Goal: Use online tool/utility: Utilize a website feature to perform a specific function

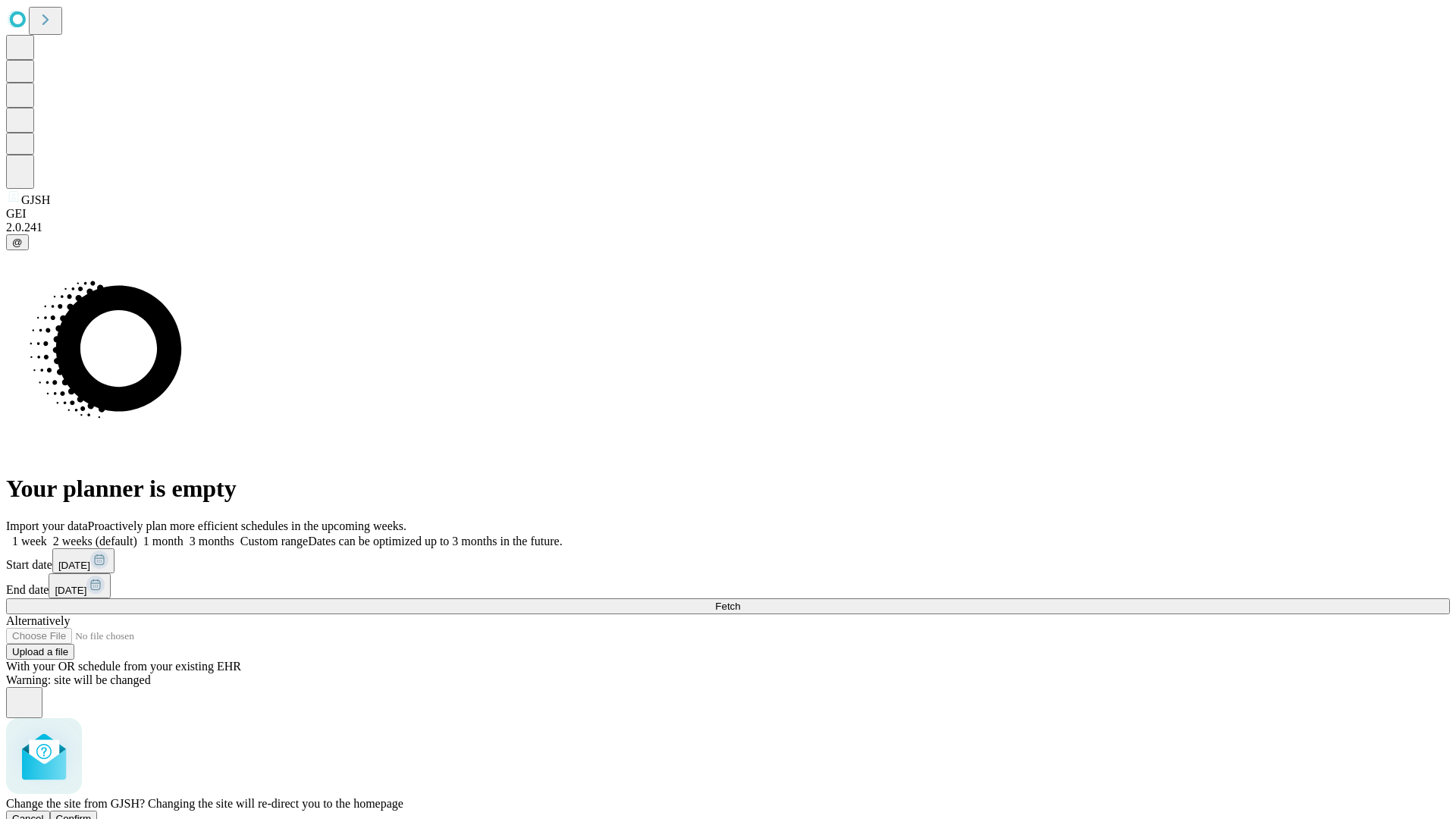
click at [92, 813] on span "Confirm" at bounding box center [74, 819] width 35 height 11
click at [47, 534] on label "1 week" at bounding box center [27, 541] width 41 height 13
click at [740, 600] on span "Fetch" at bounding box center [727, 606] width 25 height 11
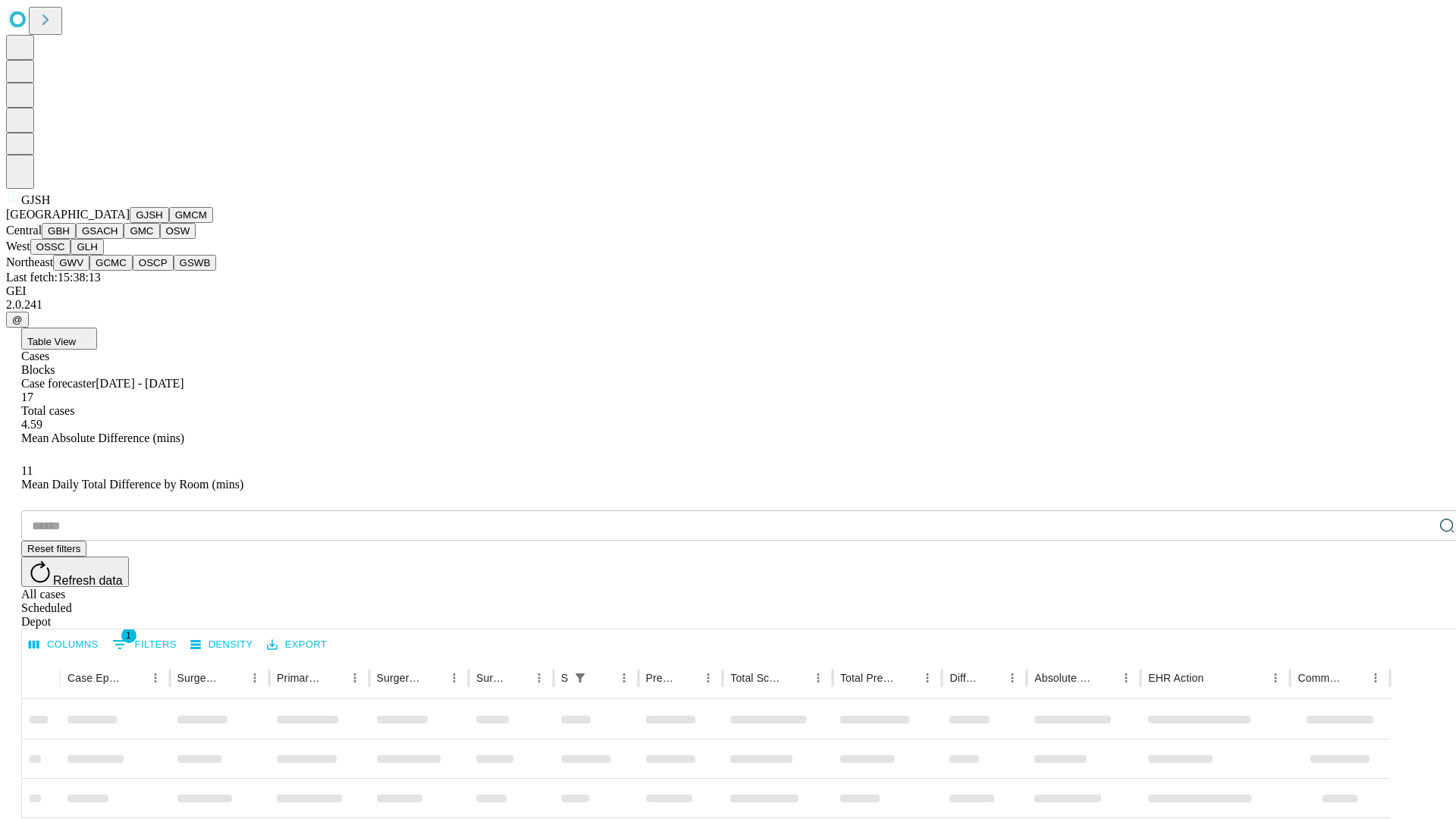
click at [169, 223] on button "GMCM" at bounding box center [190, 215] width 44 height 16
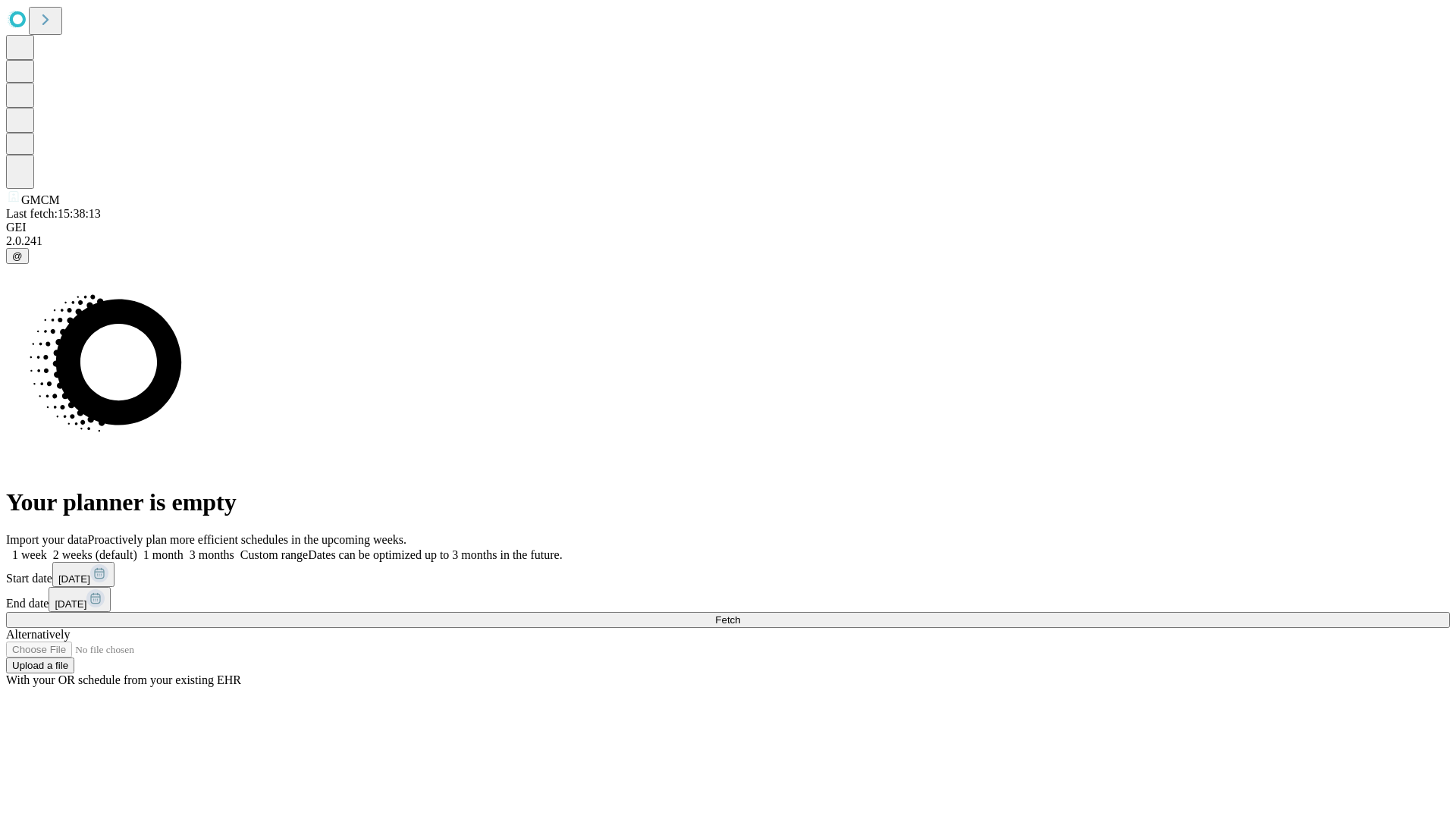
click at [47, 548] on label "1 week" at bounding box center [27, 555] width 41 height 13
click at [740, 614] on span "Fetch" at bounding box center [727, 620] width 25 height 11
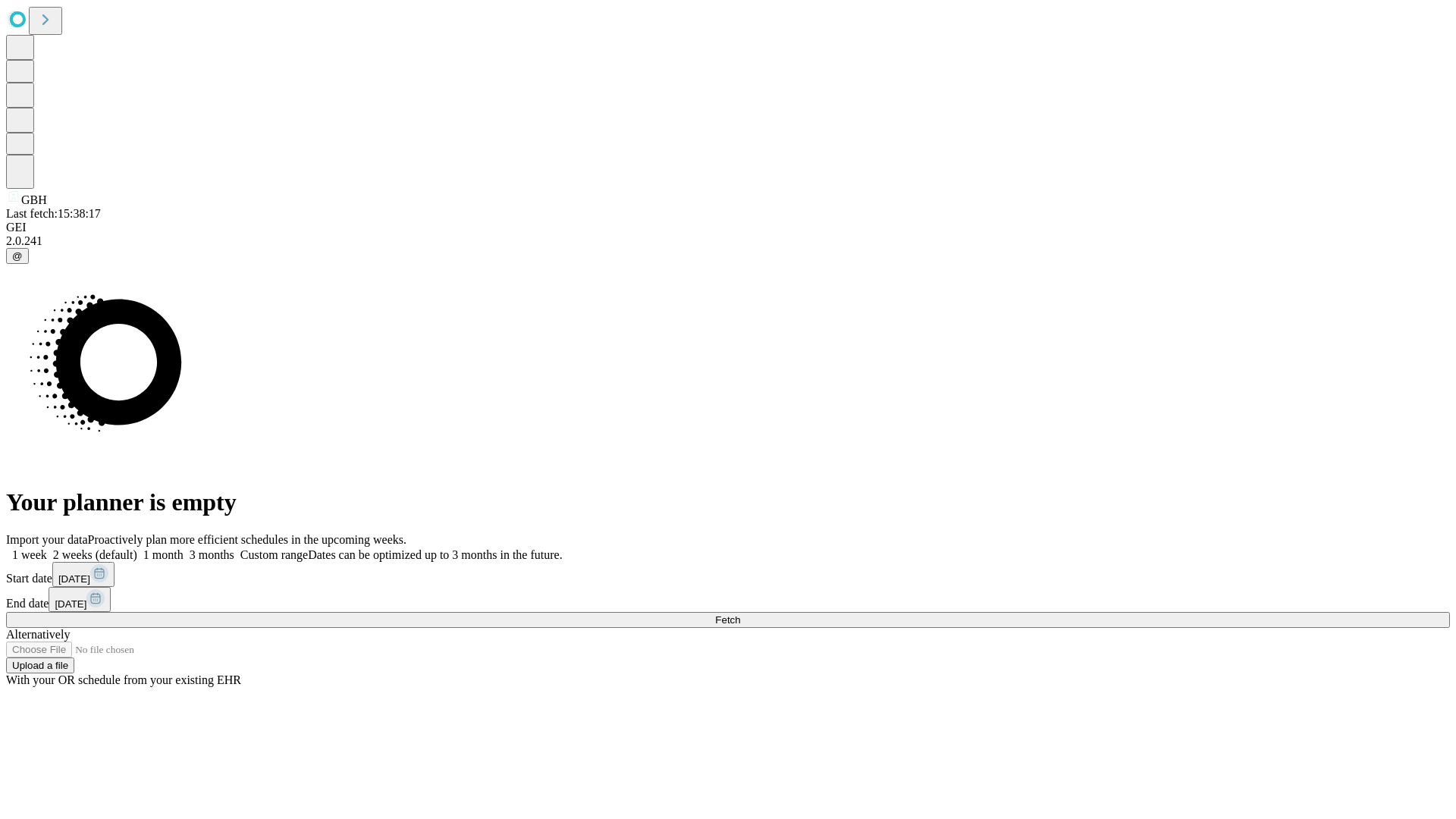
click at [740, 614] on span "Fetch" at bounding box center [727, 620] width 25 height 11
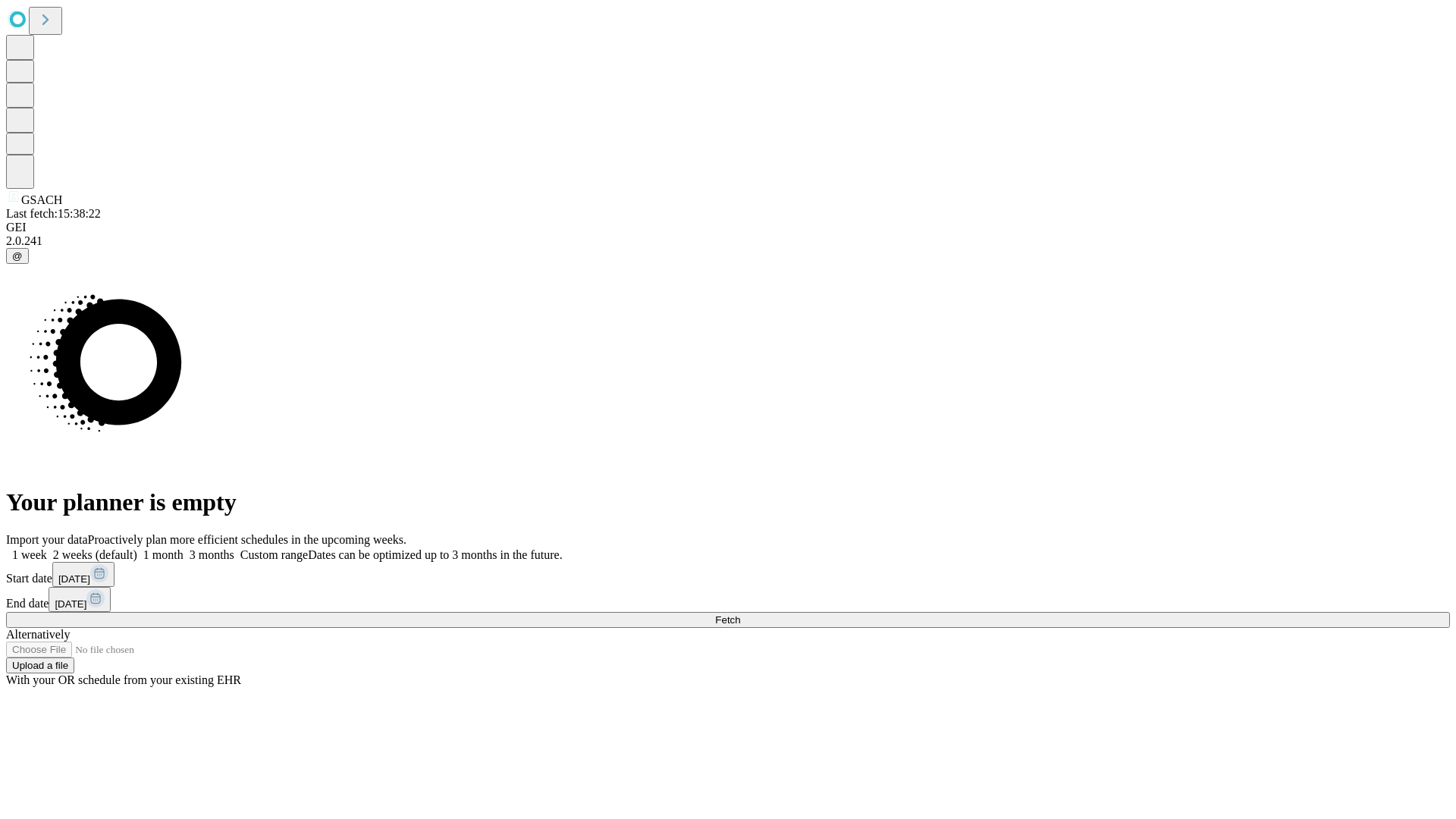
click at [740, 614] on span "Fetch" at bounding box center [727, 620] width 25 height 11
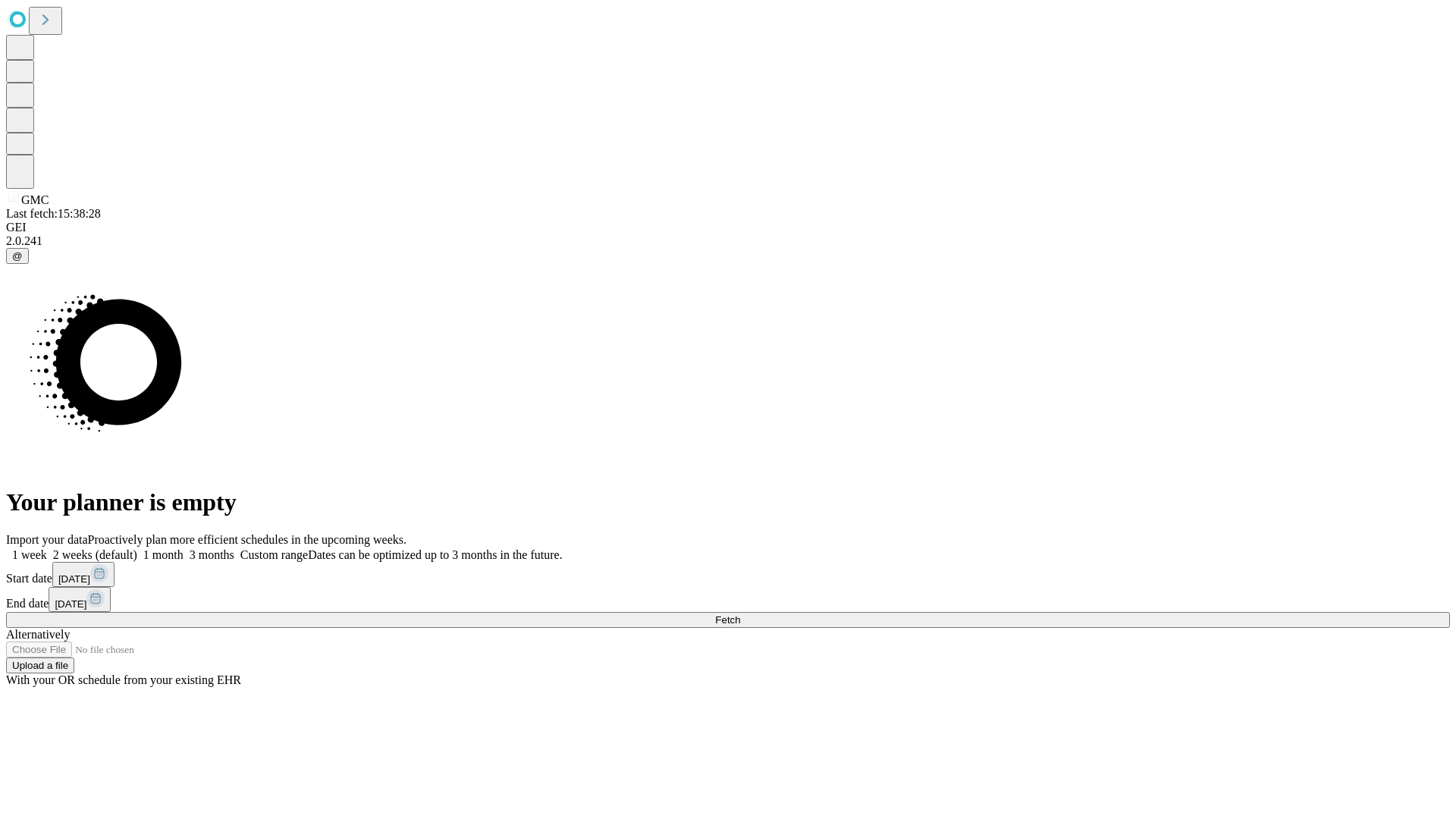
click at [47, 548] on label "1 week" at bounding box center [27, 555] width 41 height 13
click at [740, 614] on span "Fetch" at bounding box center [727, 620] width 25 height 11
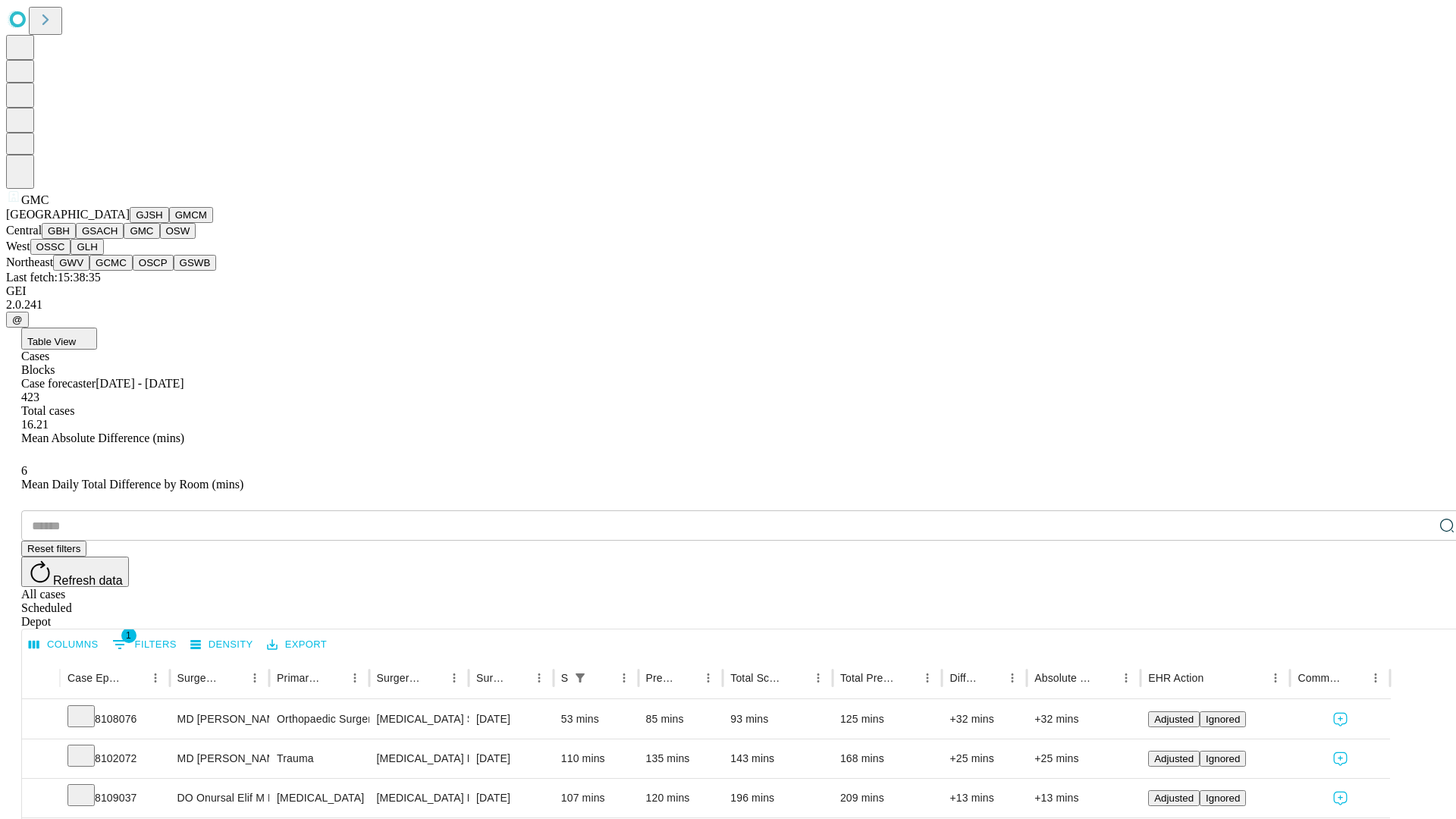
click at [160, 239] on button "OSW" at bounding box center [178, 231] width 36 height 16
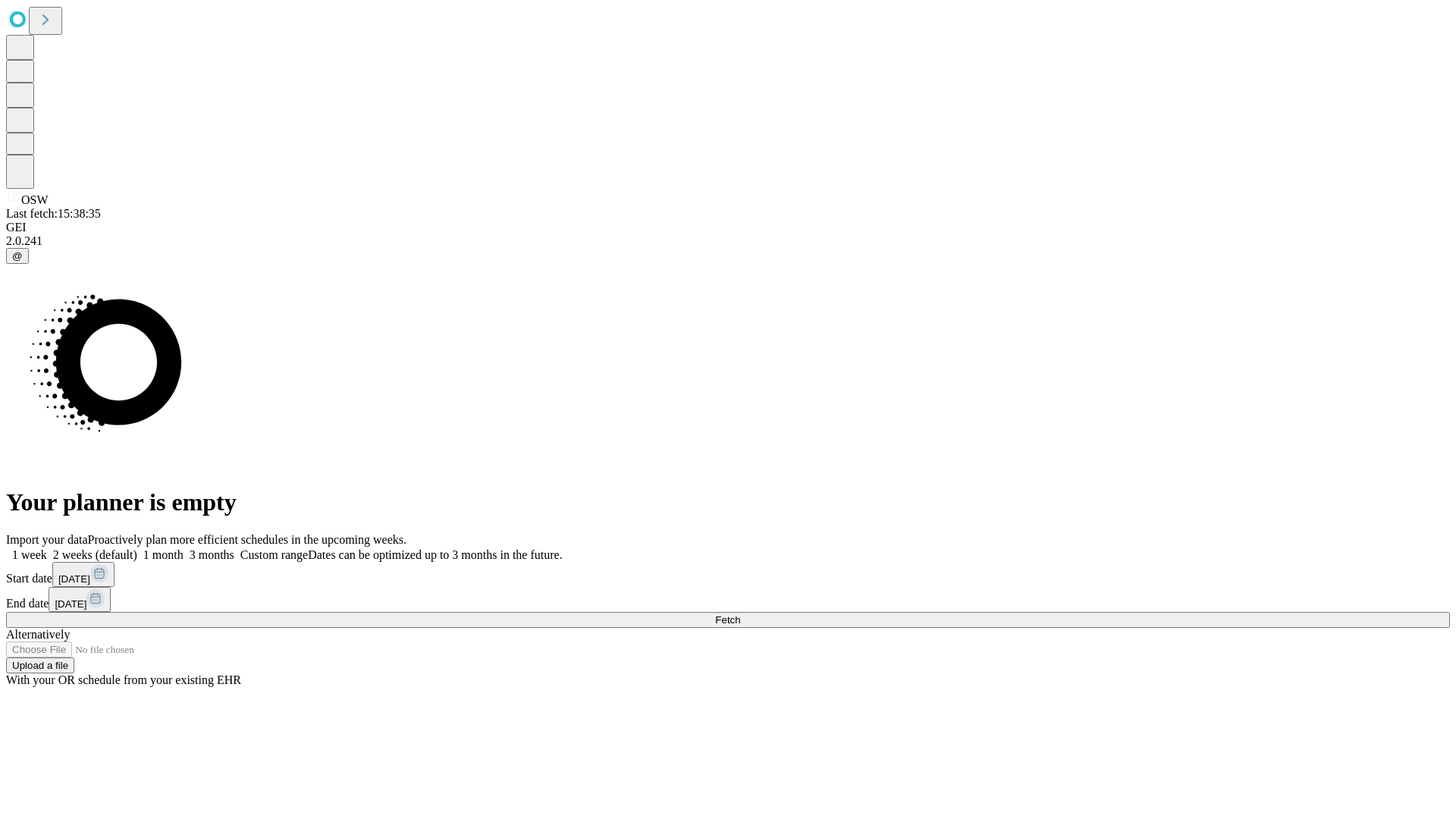
click at [47, 548] on label "1 week" at bounding box center [27, 555] width 41 height 13
click at [740, 614] on span "Fetch" at bounding box center [727, 620] width 25 height 11
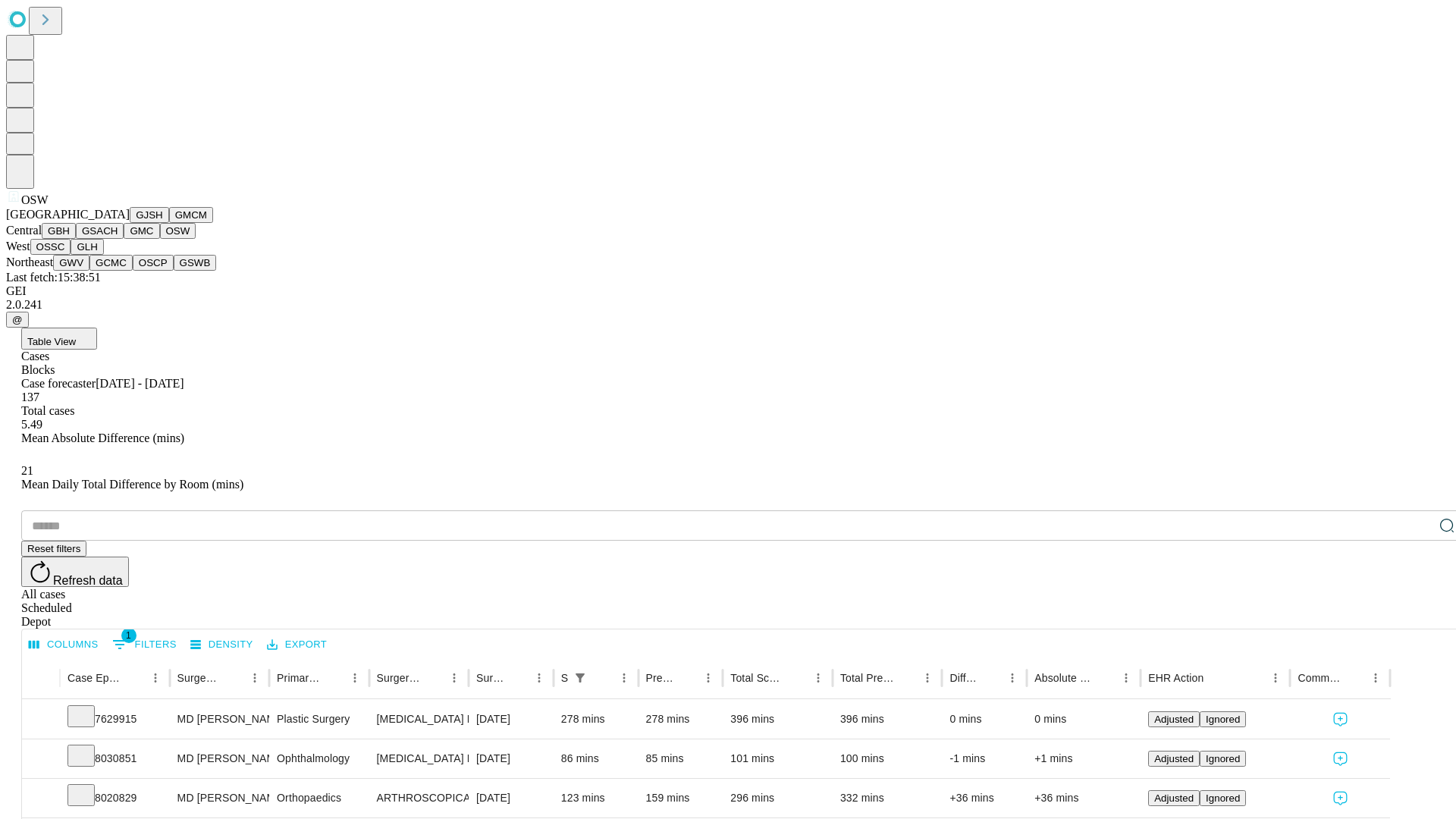
click at [72, 255] on button "OSSC" at bounding box center [51, 247] width 41 height 16
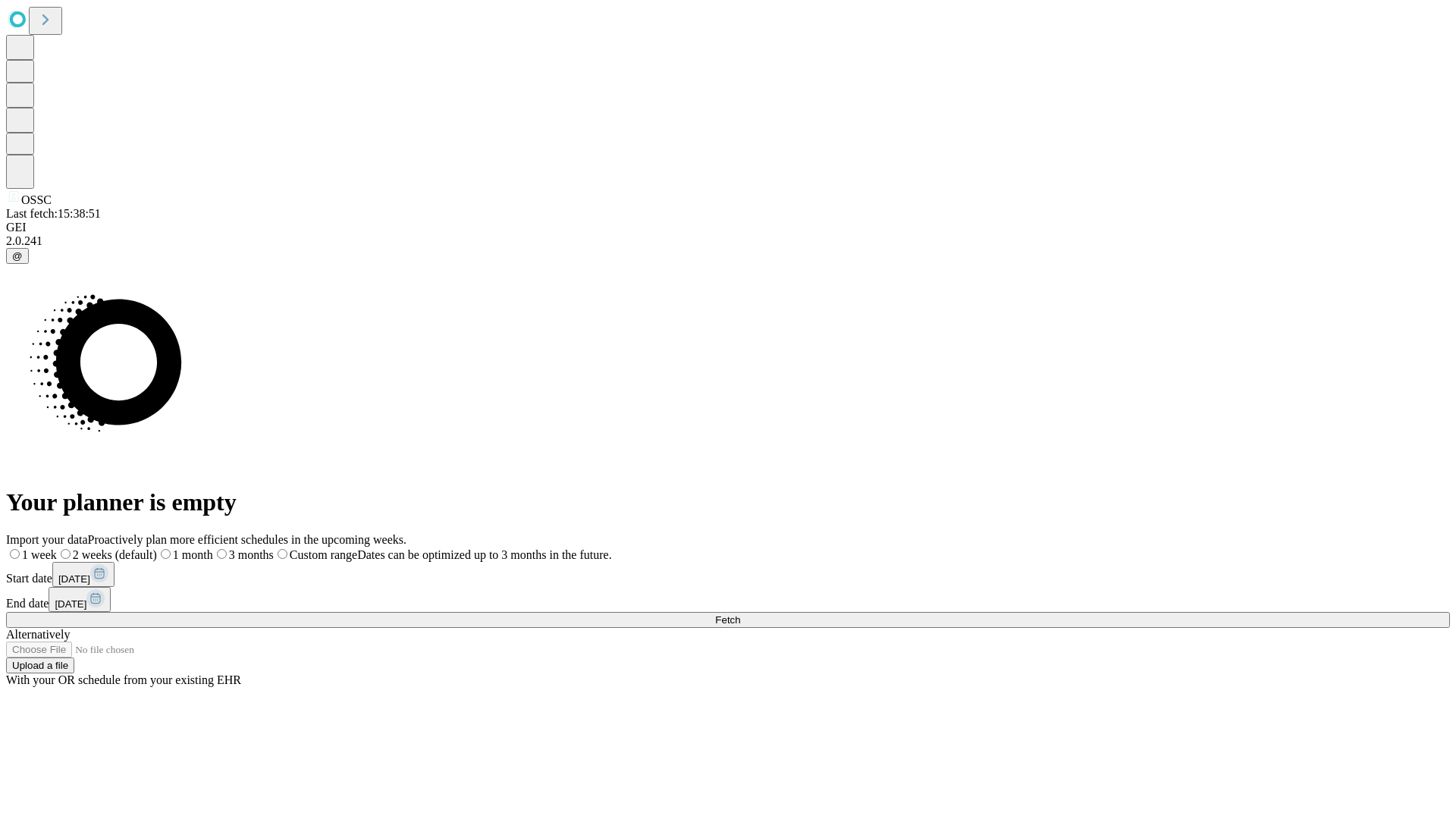
click at [57, 548] on label "1 week" at bounding box center [31, 555] width 51 height 13
click at [740, 614] on span "Fetch" at bounding box center [727, 620] width 25 height 11
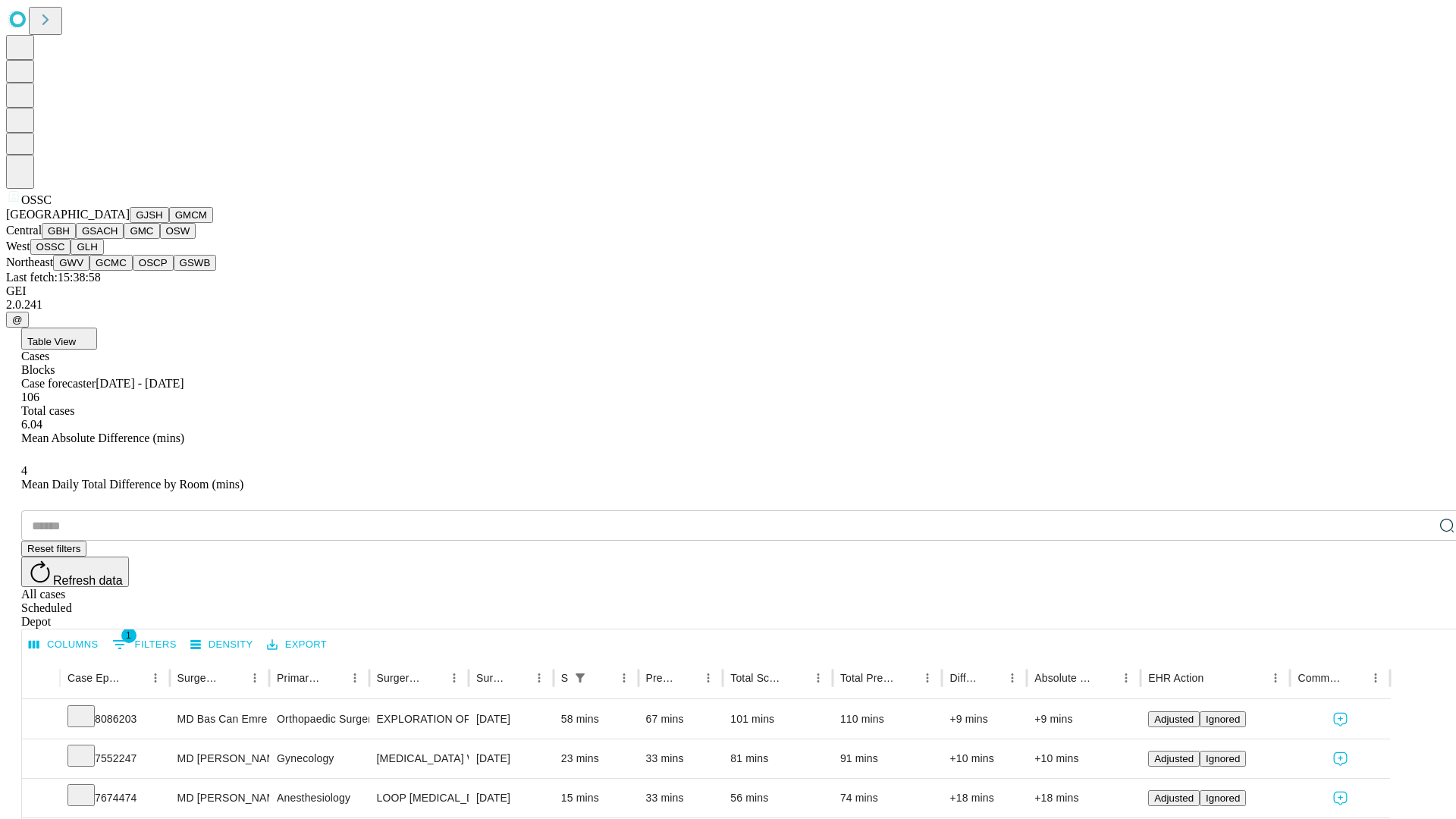
click at [103, 255] on button "GLH" at bounding box center [87, 247] width 33 height 16
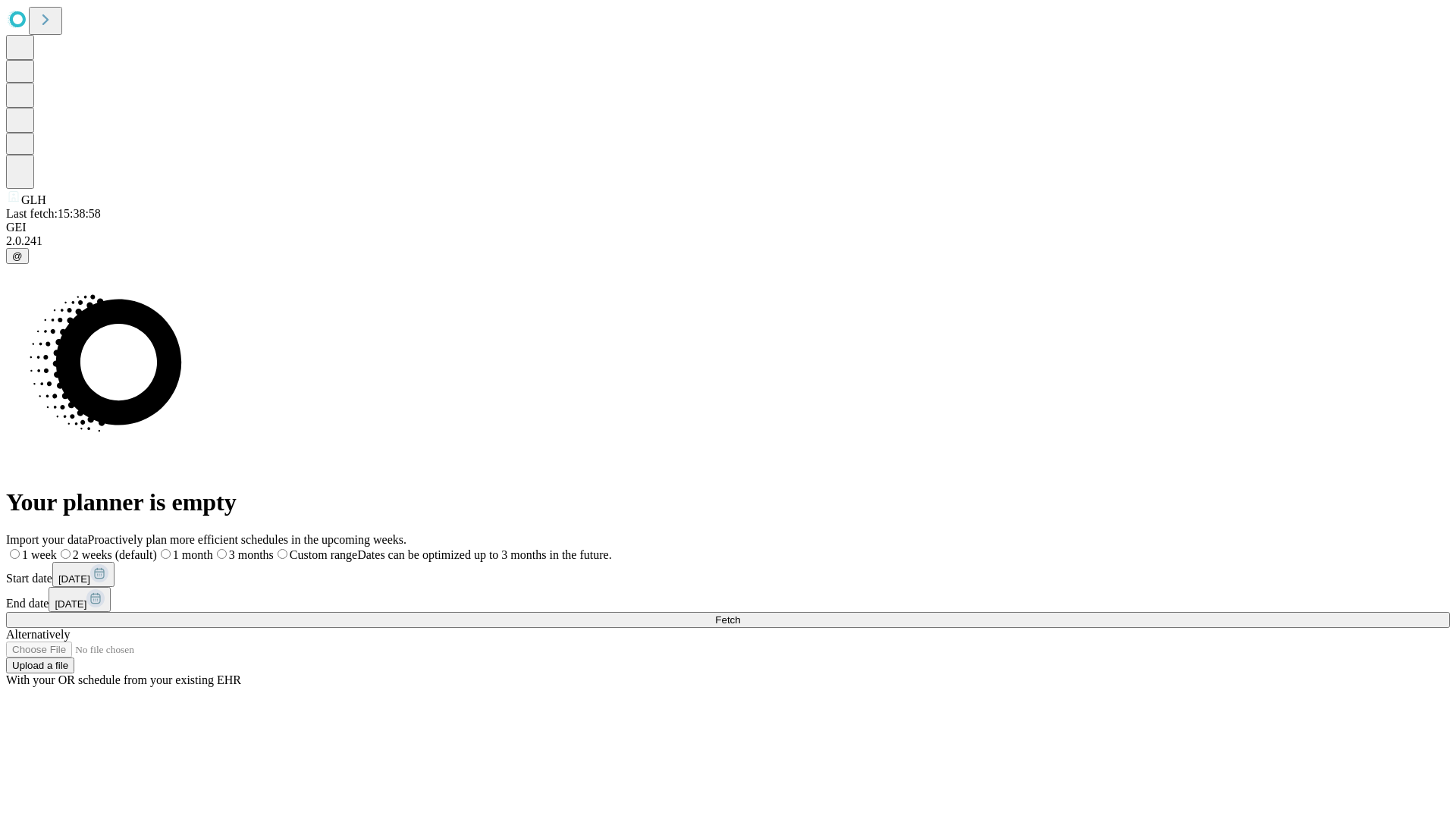
click at [57, 548] on label "1 week" at bounding box center [31, 555] width 51 height 13
click at [740, 614] on span "Fetch" at bounding box center [727, 620] width 25 height 11
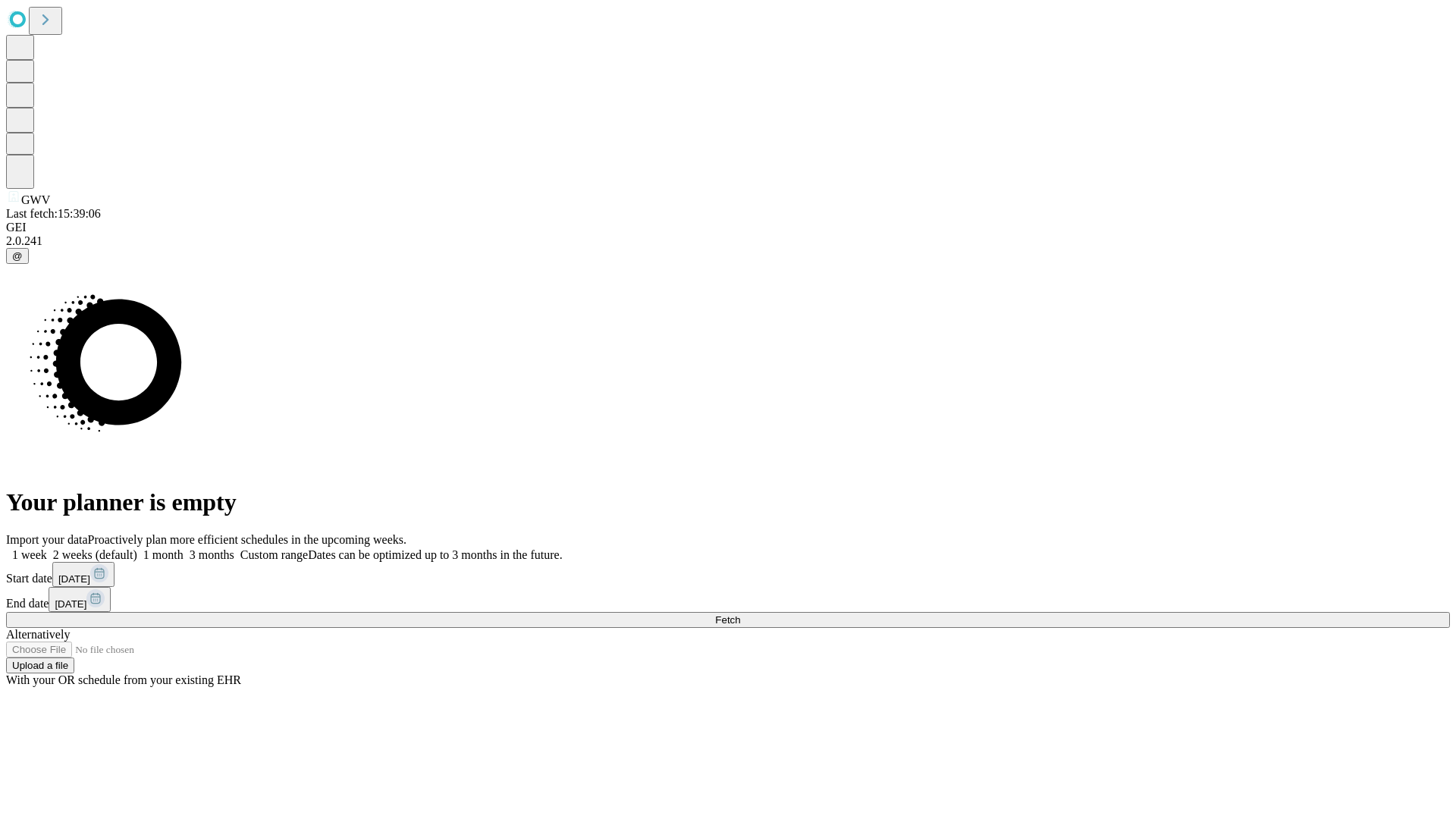
click at [47, 548] on label "1 week" at bounding box center [27, 555] width 41 height 13
click at [740, 614] on span "Fetch" at bounding box center [727, 620] width 25 height 11
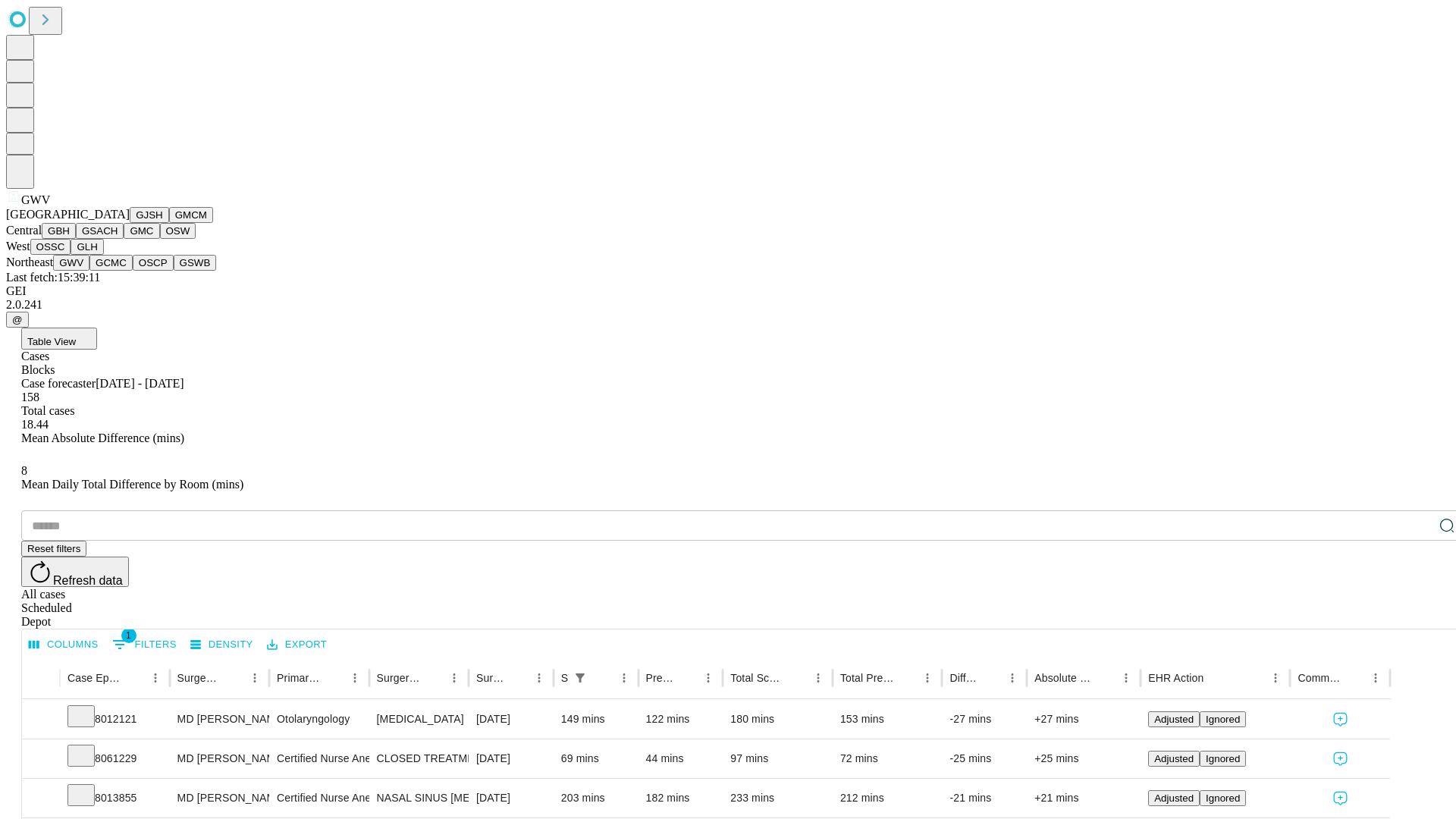
click at [117, 271] on button "GCMC" at bounding box center [111, 263] width 43 height 16
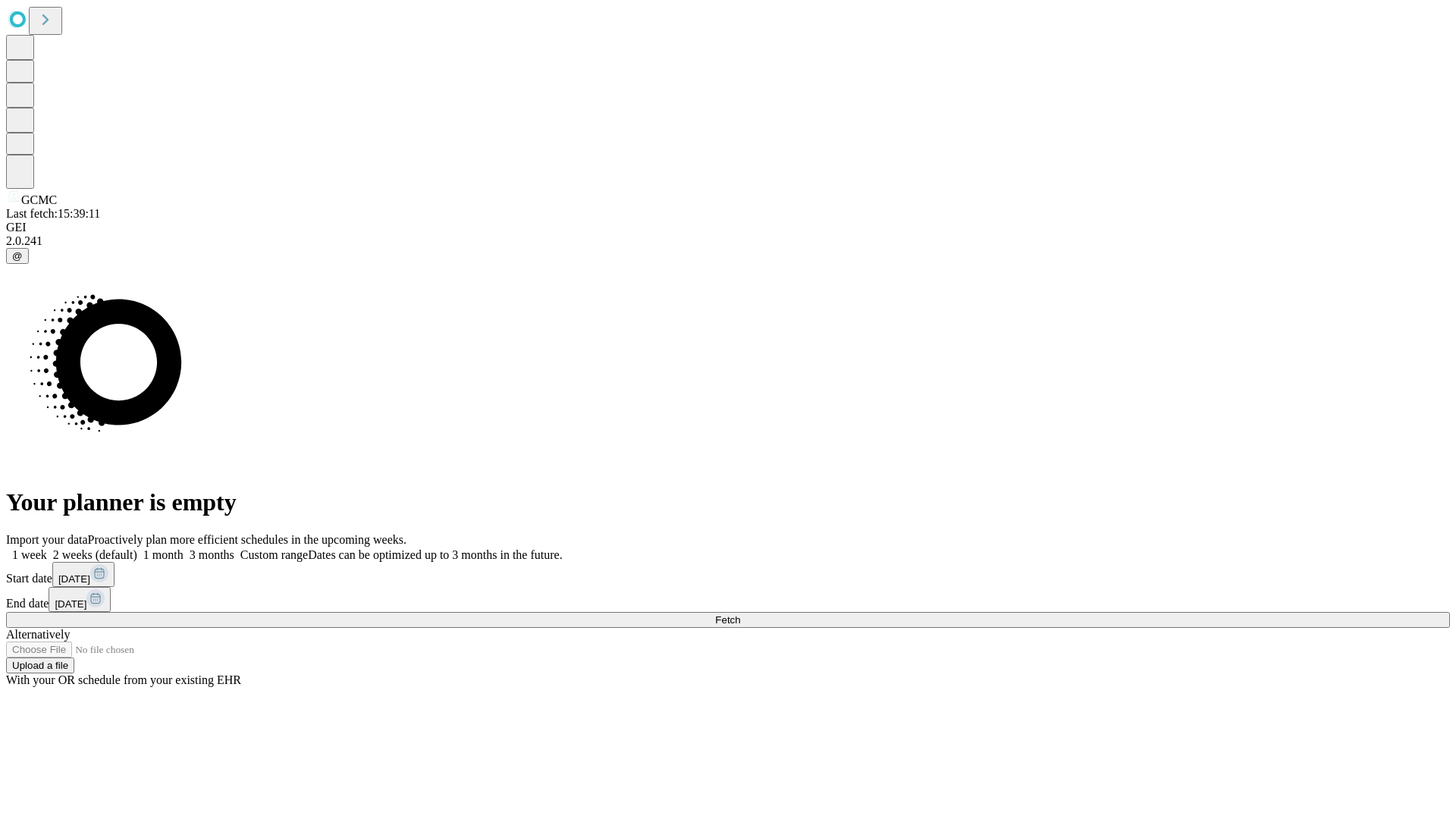
click at [47, 548] on label "1 week" at bounding box center [27, 555] width 41 height 13
click at [740, 614] on span "Fetch" at bounding box center [727, 620] width 25 height 11
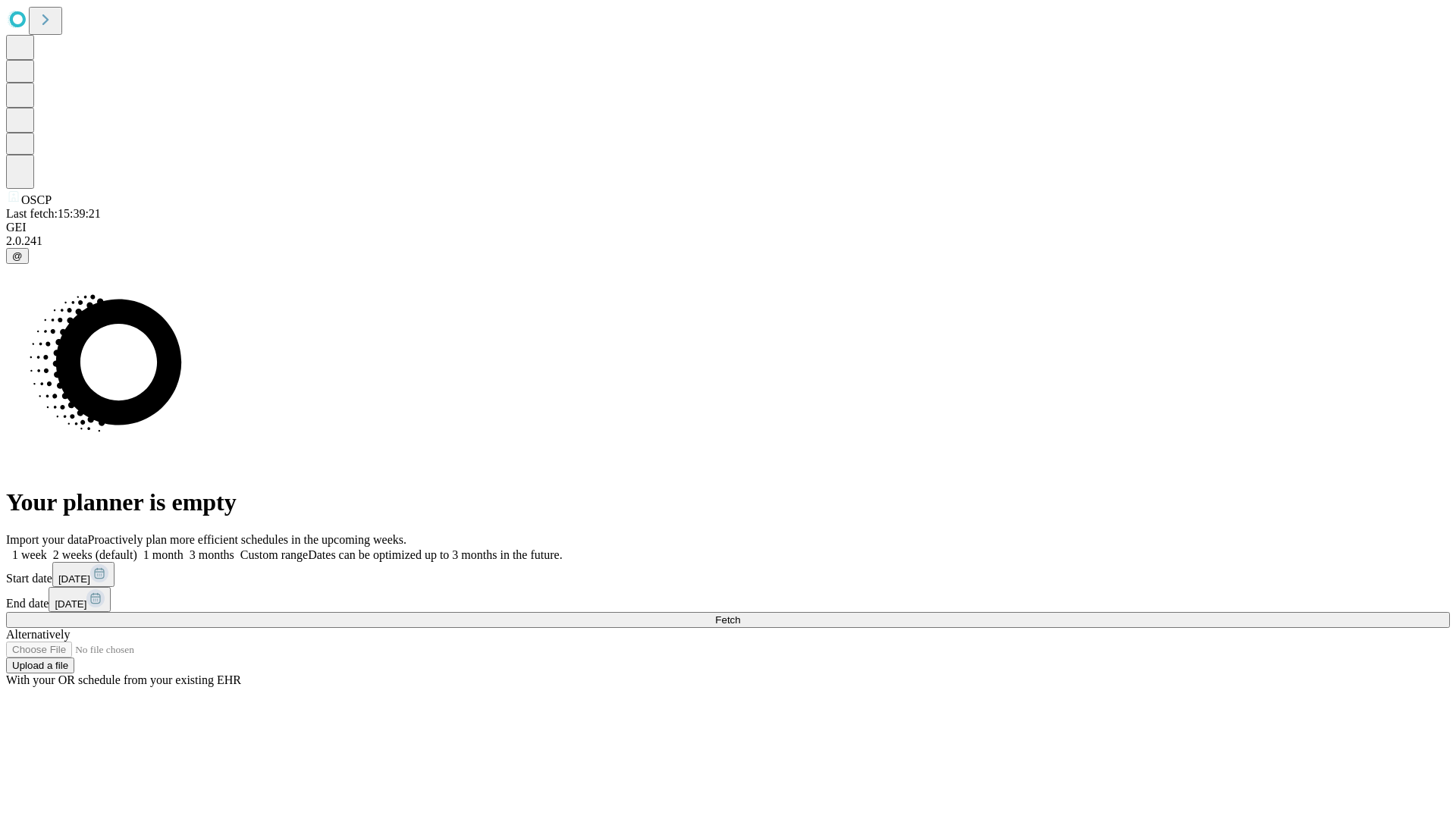
click at [740, 614] on span "Fetch" at bounding box center [727, 620] width 25 height 11
